Goal: Navigation & Orientation: Find specific page/section

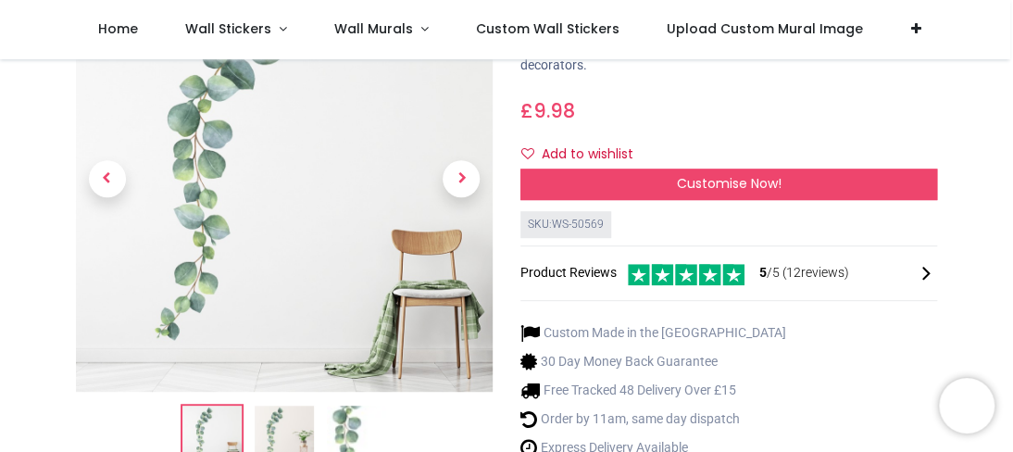
scroll to position [223, 0]
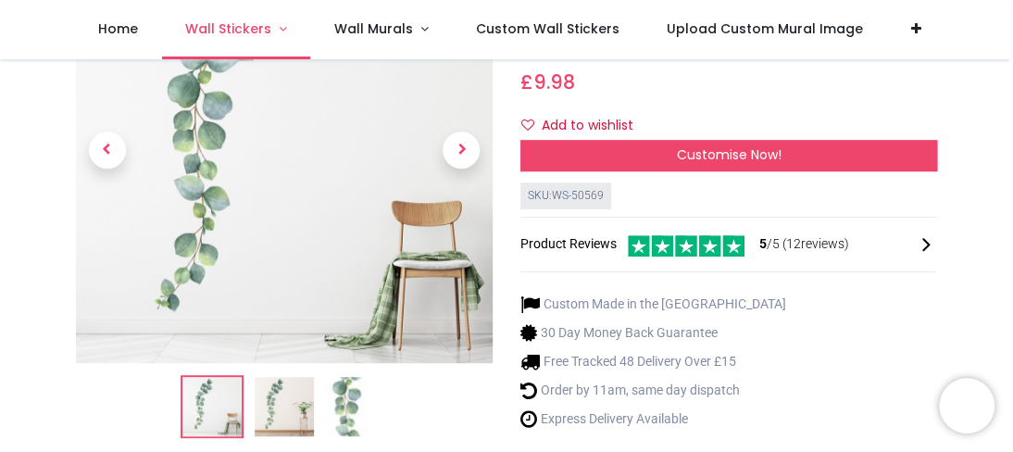
click at [272, 30] on link "Wall Stickers" at bounding box center [236, 29] width 149 height 59
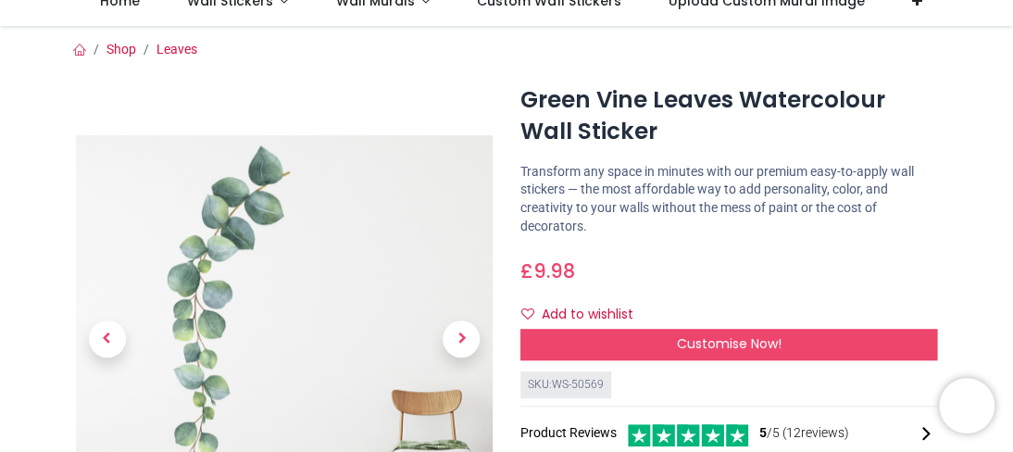
scroll to position [0, 0]
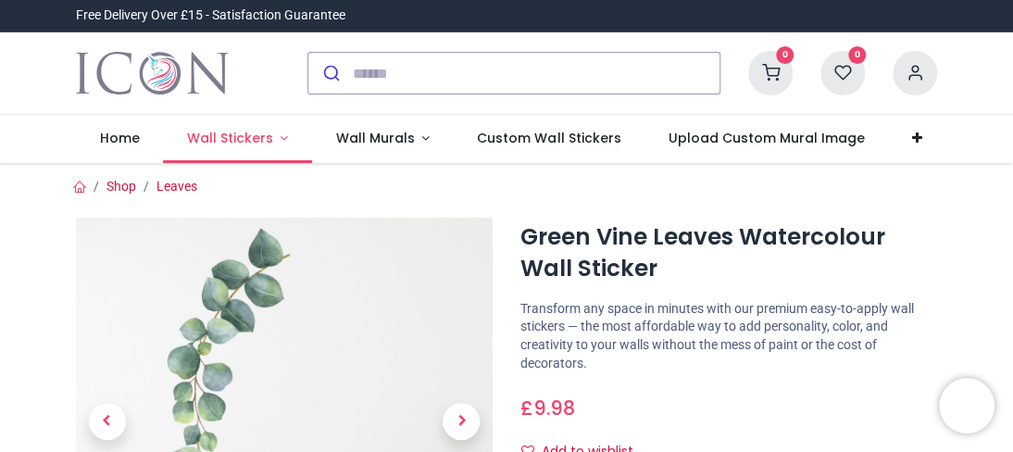
click at [233, 149] on link "Wall Stickers" at bounding box center [237, 139] width 149 height 48
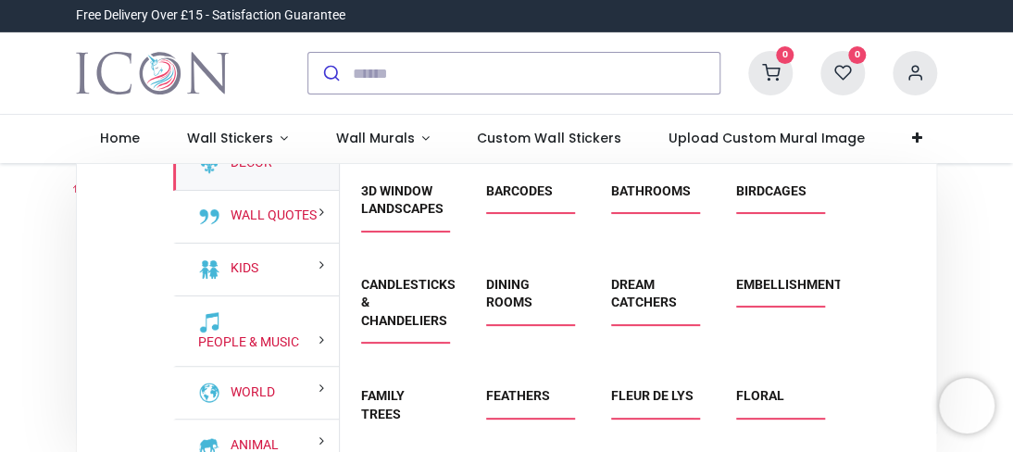
scroll to position [18, 0]
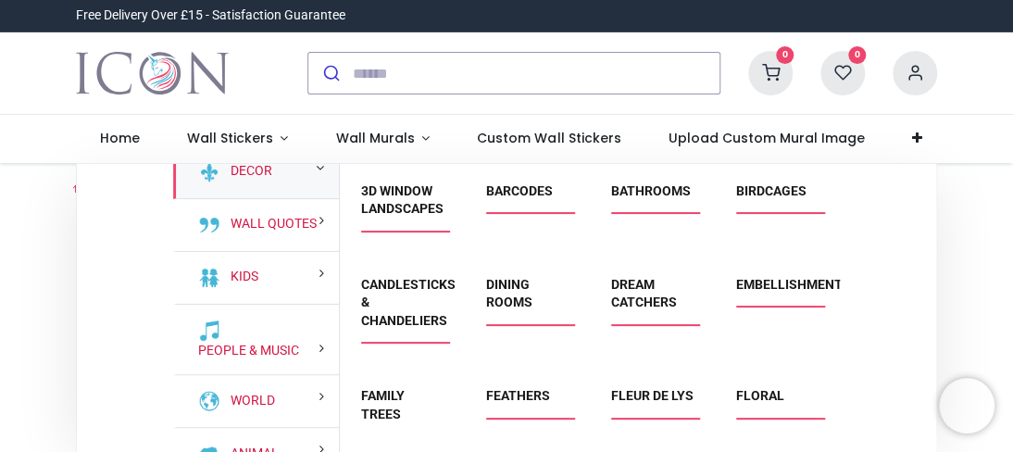
drag, startPoint x: 338, startPoint y: 247, endPoint x: 336, endPoint y: 201, distance: 46.3
click at [336, 201] on div "Decor Wall Quotes Kids People & Music World" at bounding box center [506, 349] width 667 height 370
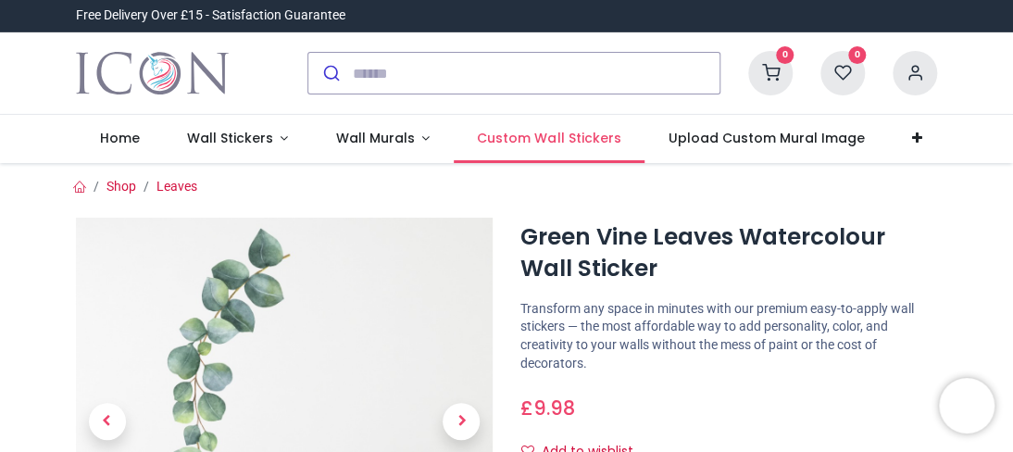
click at [494, 136] on span "Custom Wall Stickers" at bounding box center [549, 138] width 144 height 19
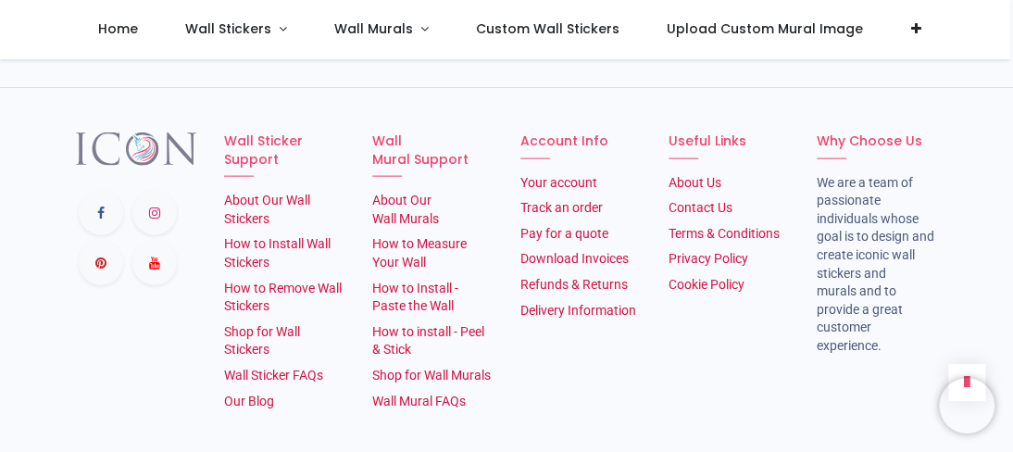
scroll to position [1481, 0]
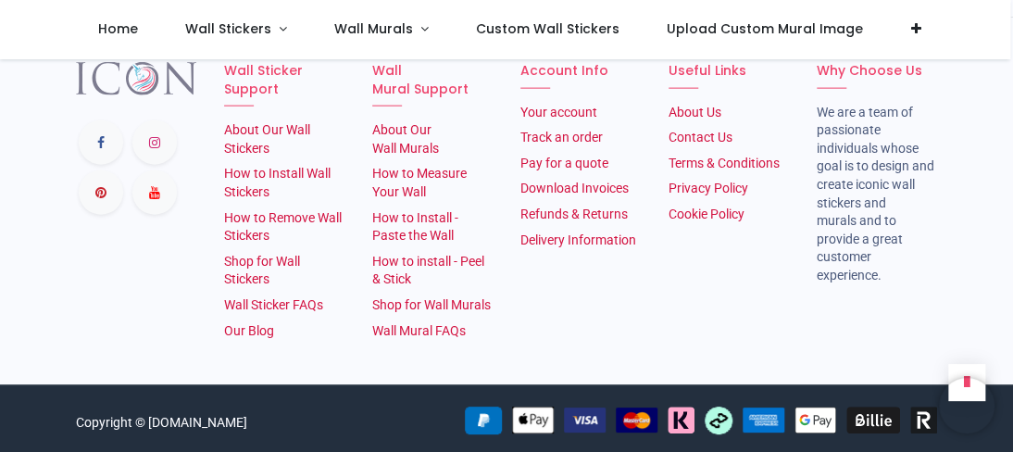
drag, startPoint x: 1011, startPoint y: 406, endPoint x: 770, endPoint y: 222, distance: 303.1
click at [770, 222] on div "Useful Links About Us​ Contact Us Terms & Conditions Privacy Policy Cookie Poli…" at bounding box center [729, 204] width 148 height 285
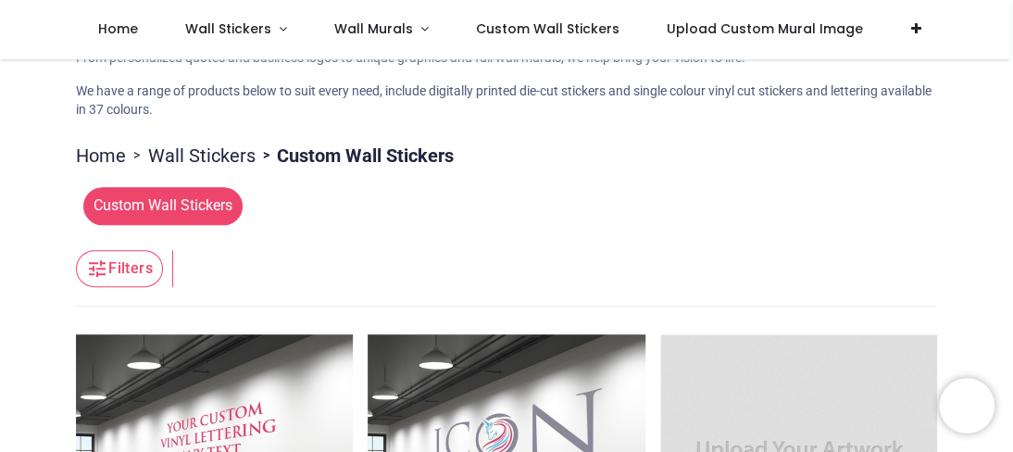
scroll to position [0, 0]
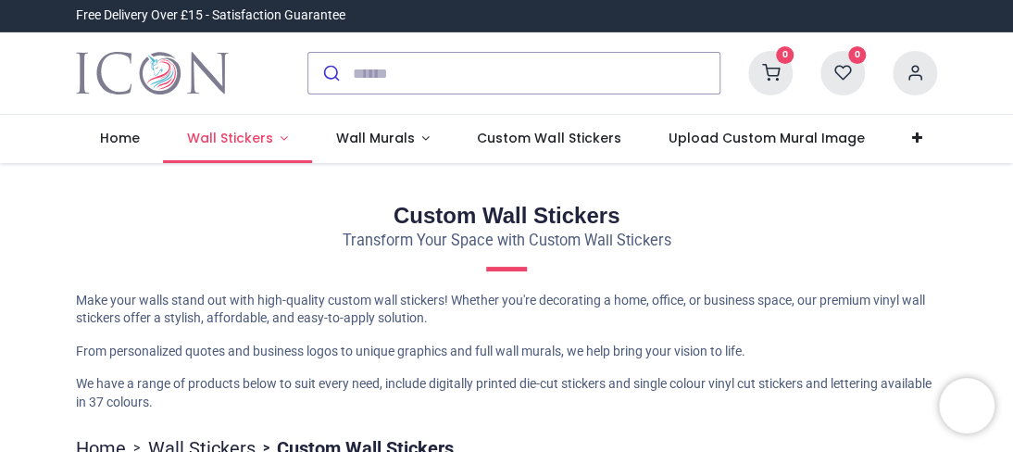
click at [208, 134] on span "Wall Stickers" at bounding box center [230, 138] width 86 height 19
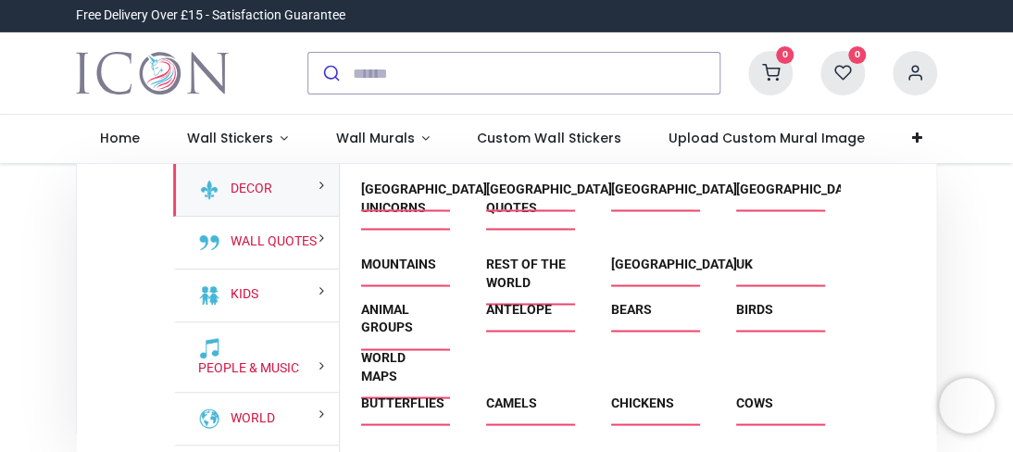
scroll to position [1327, 0]
